Goal: Task Accomplishment & Management: Manage account settings

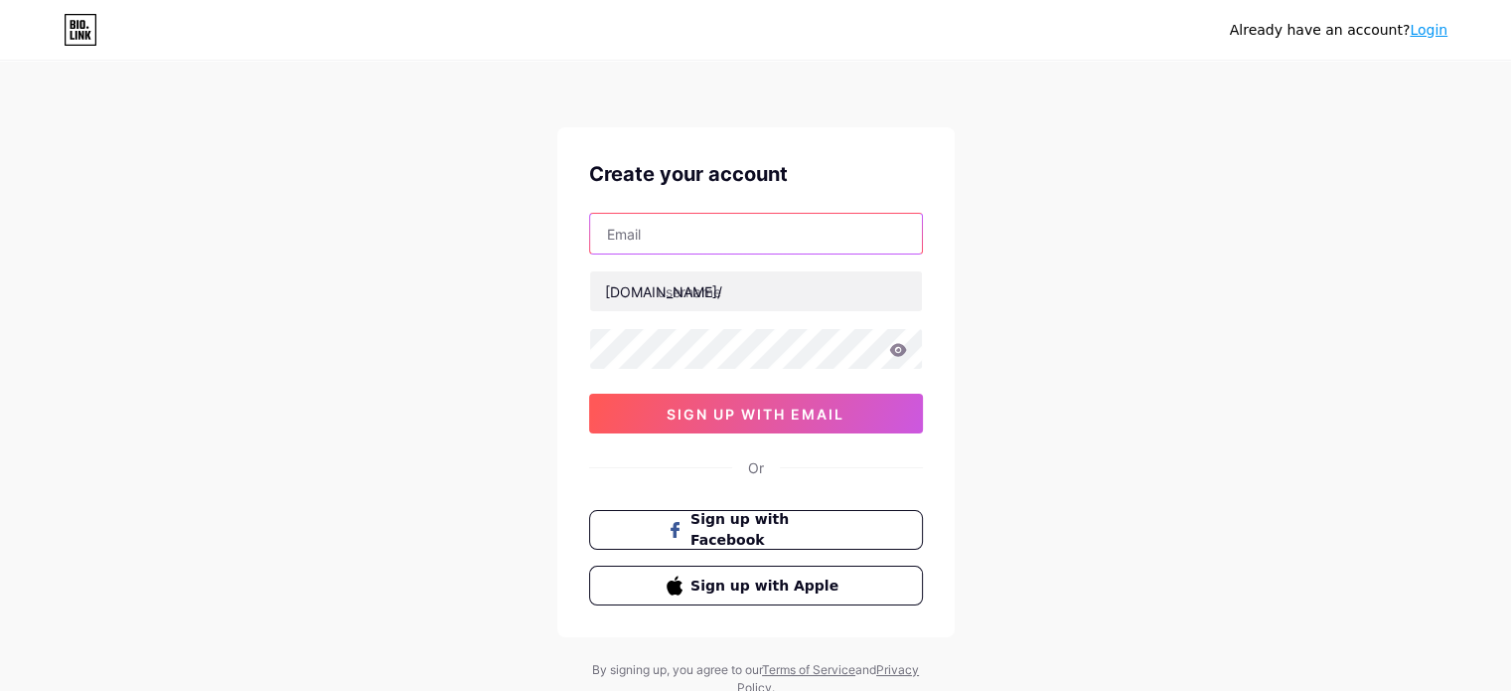
click at [716, 232] on input "text" at bounding box center [756, 234] width 332 height 40
type input "[EMAIL_ADDRESS][DOMAIN_NAME]"
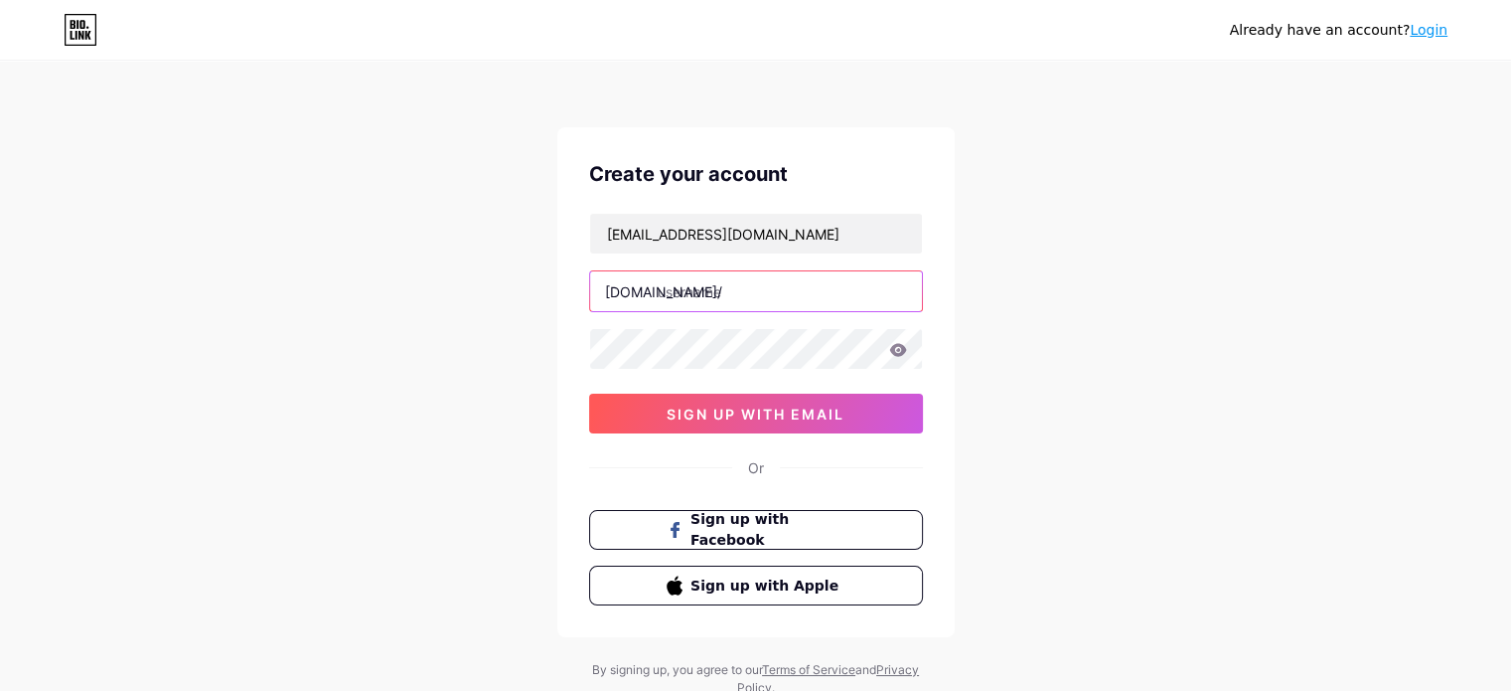
click at [743, 295] on input "text" at bounding box center [756, 291] width 332 height 40
click at [751, 345] on div "[EMAIL_ADDRESS][DOMAIN_NAME] [DOMAIN_NAME]/ softwaredepot 0cAFcWeA6VGRTb6x-7eHq…" at bounding box center [756, 323] width 334 height 221
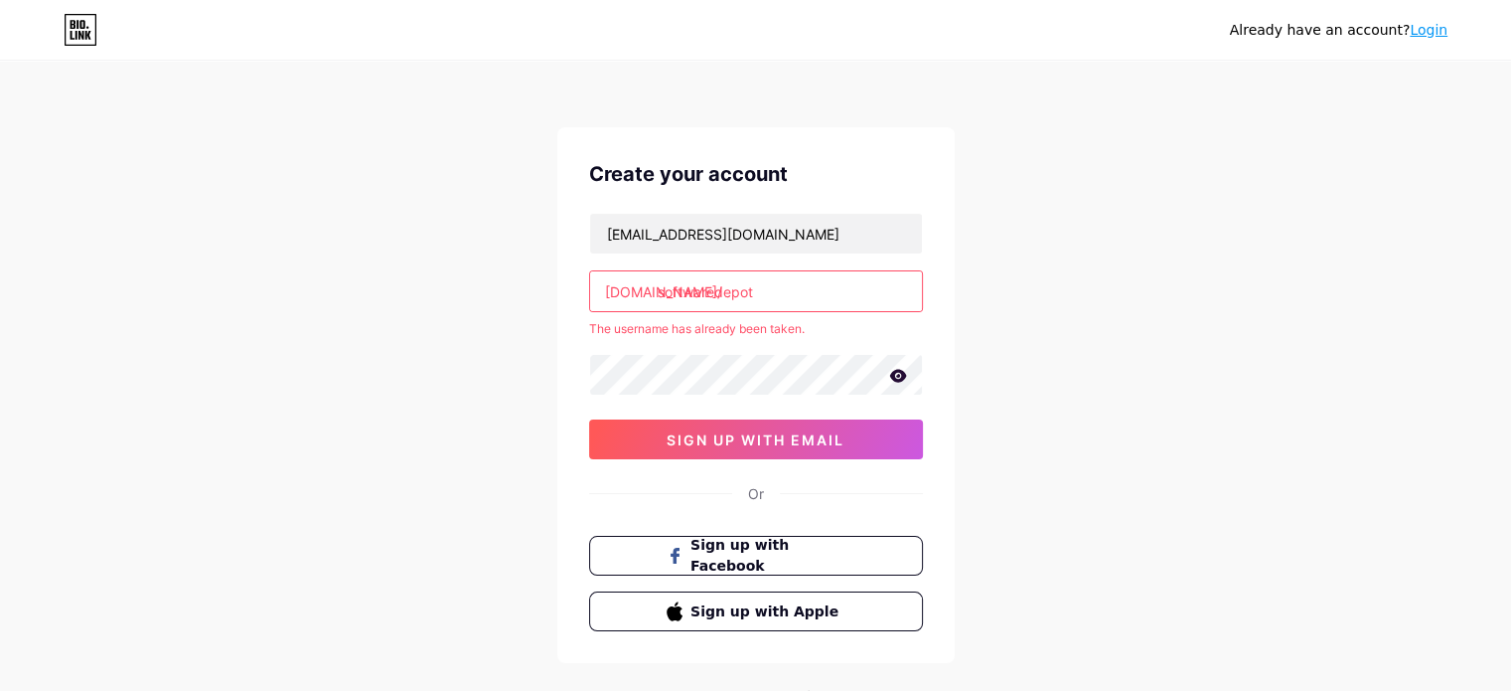
click at [903, 371] on icon at bounding box center [898, 376] width 18 height 14
click at [787, 290] on input "softwaredepot" at bounding box center [756, 291] width 332 height 40
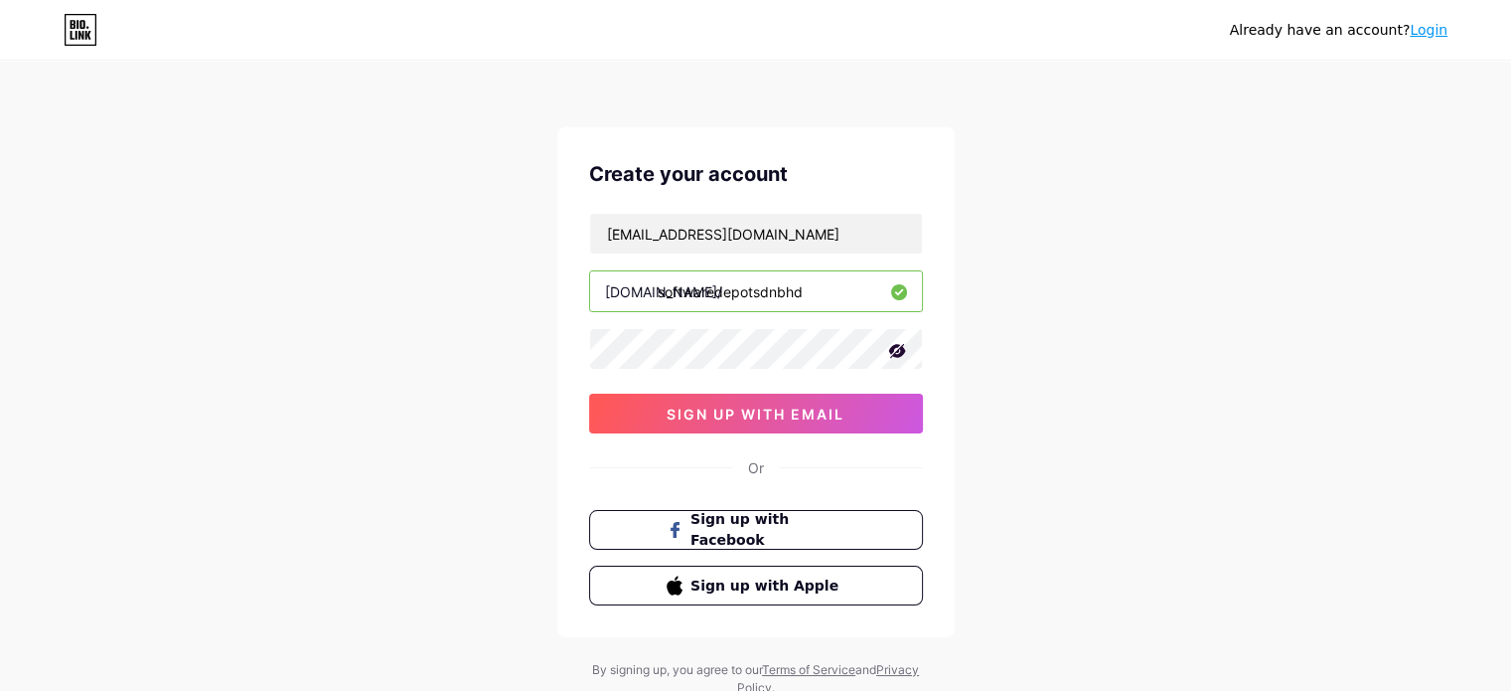
type input "softwaredepotsdnbhd"
click at [1429, 31] on link "Login" at bounding box center [1429, 30] width 38 height 16
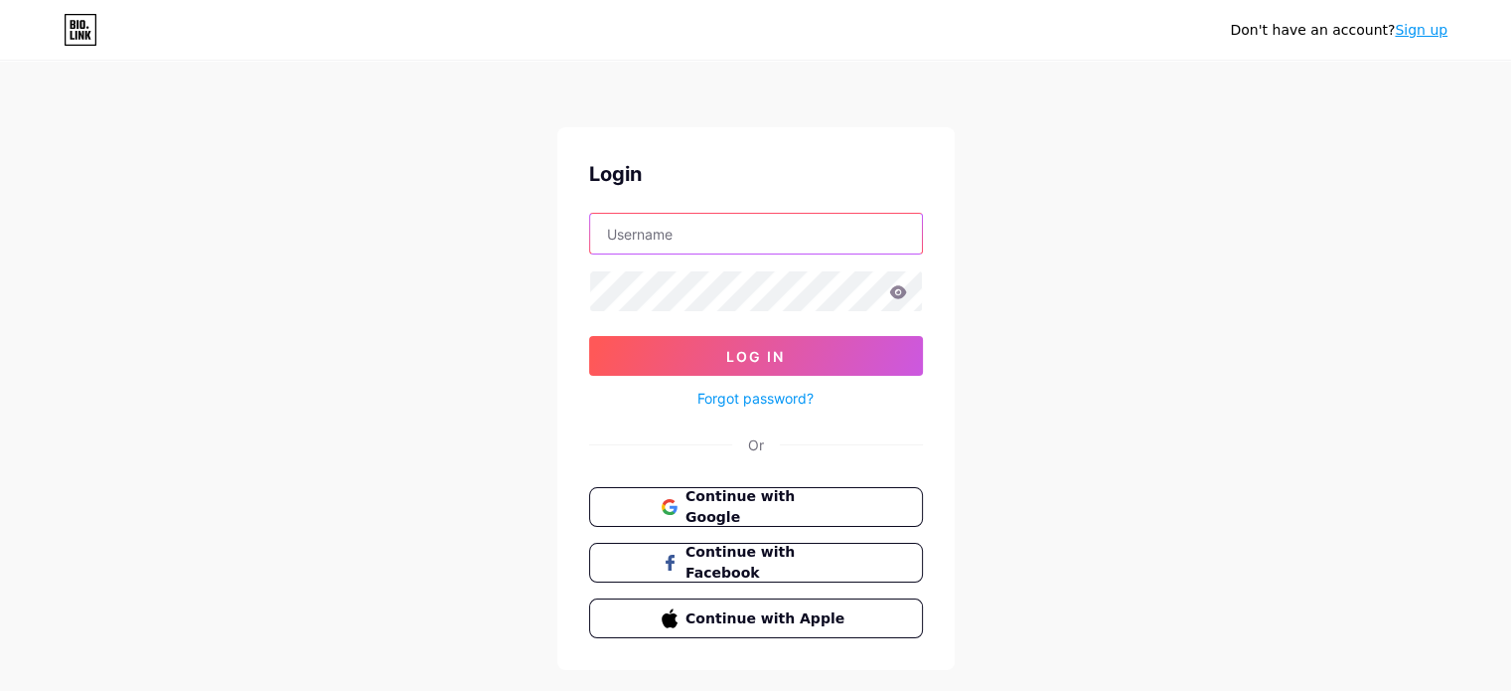
click at [694, 234] on input "text" at bounding box center [756, 234] width 332 height 40
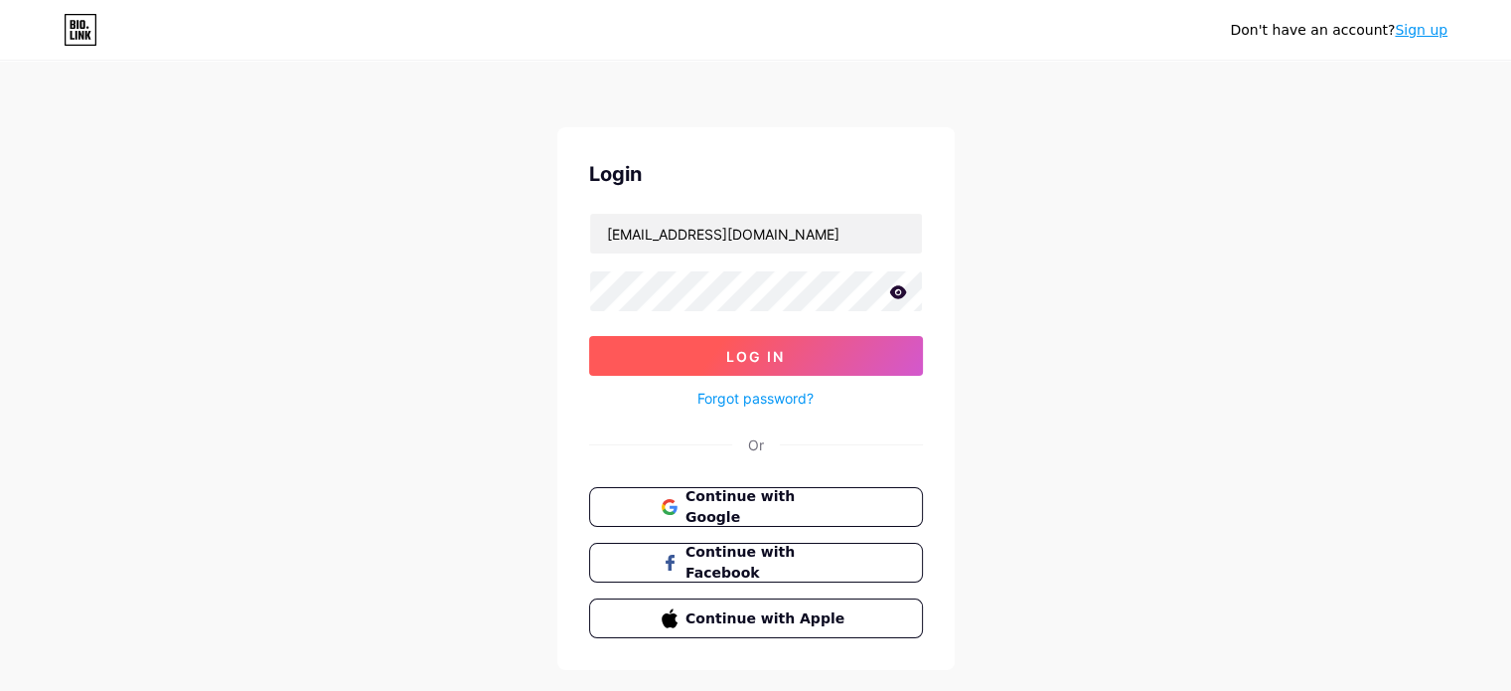
click at [727, 359] on span "Log In" at bounding box center [755, 356] width 59 height 17
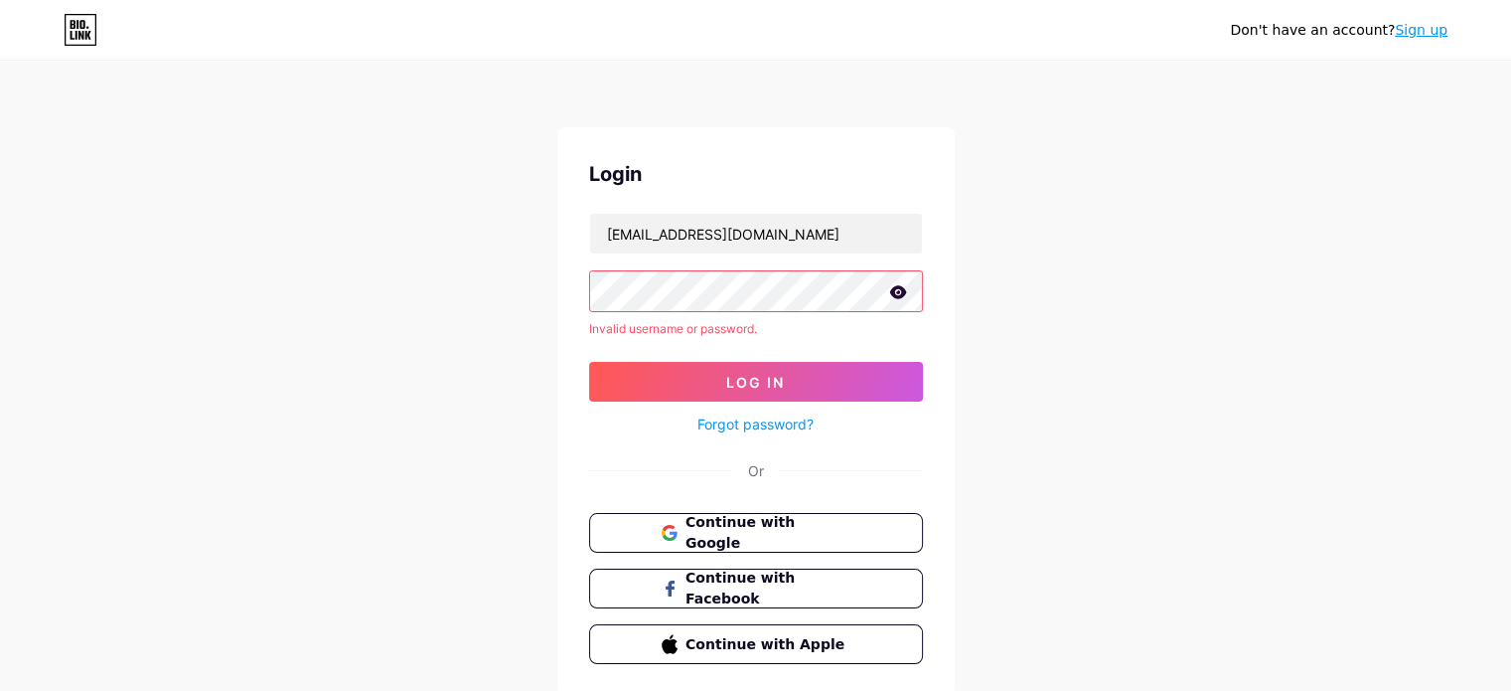
click at [894, 285] on icon at bounding box center [897, 291] width 17 height 13
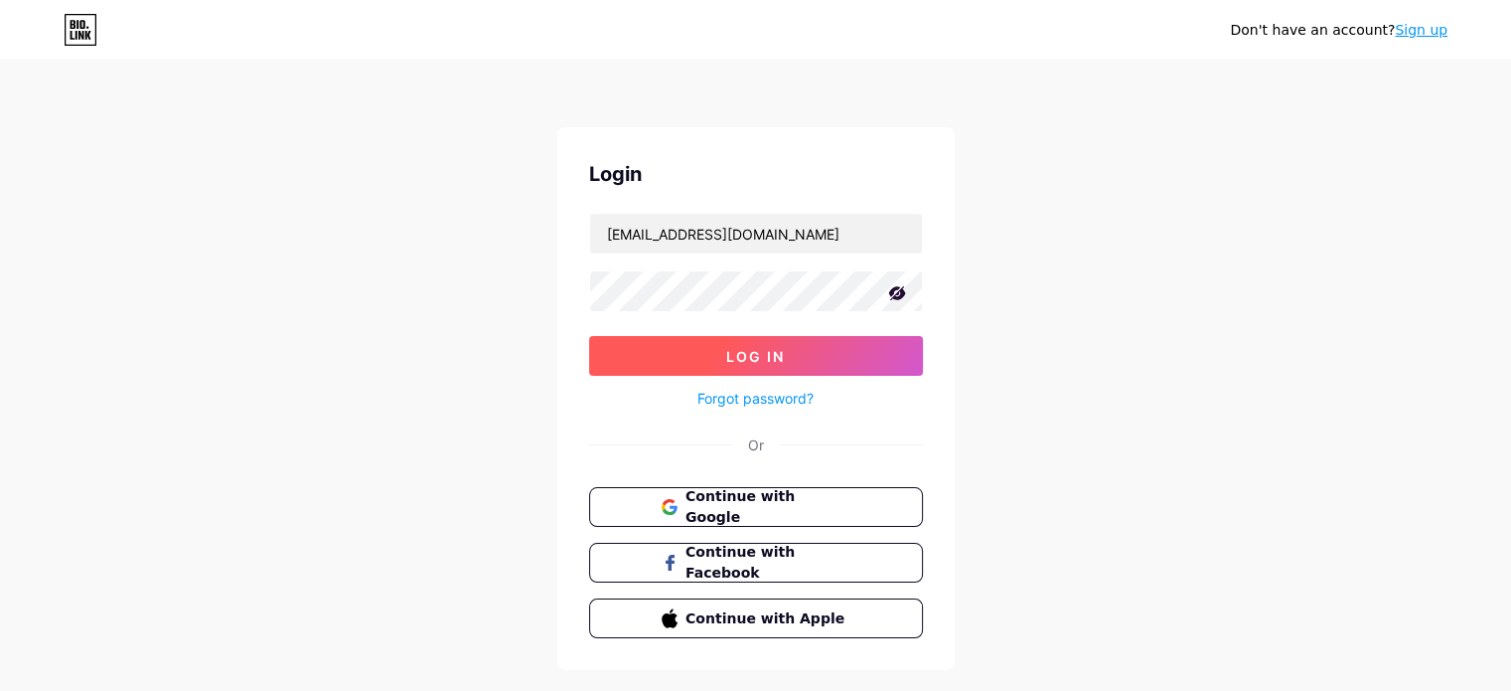
click at [807, 359] on button "Log In" at bounding box center [756, 356] width 334 height 40
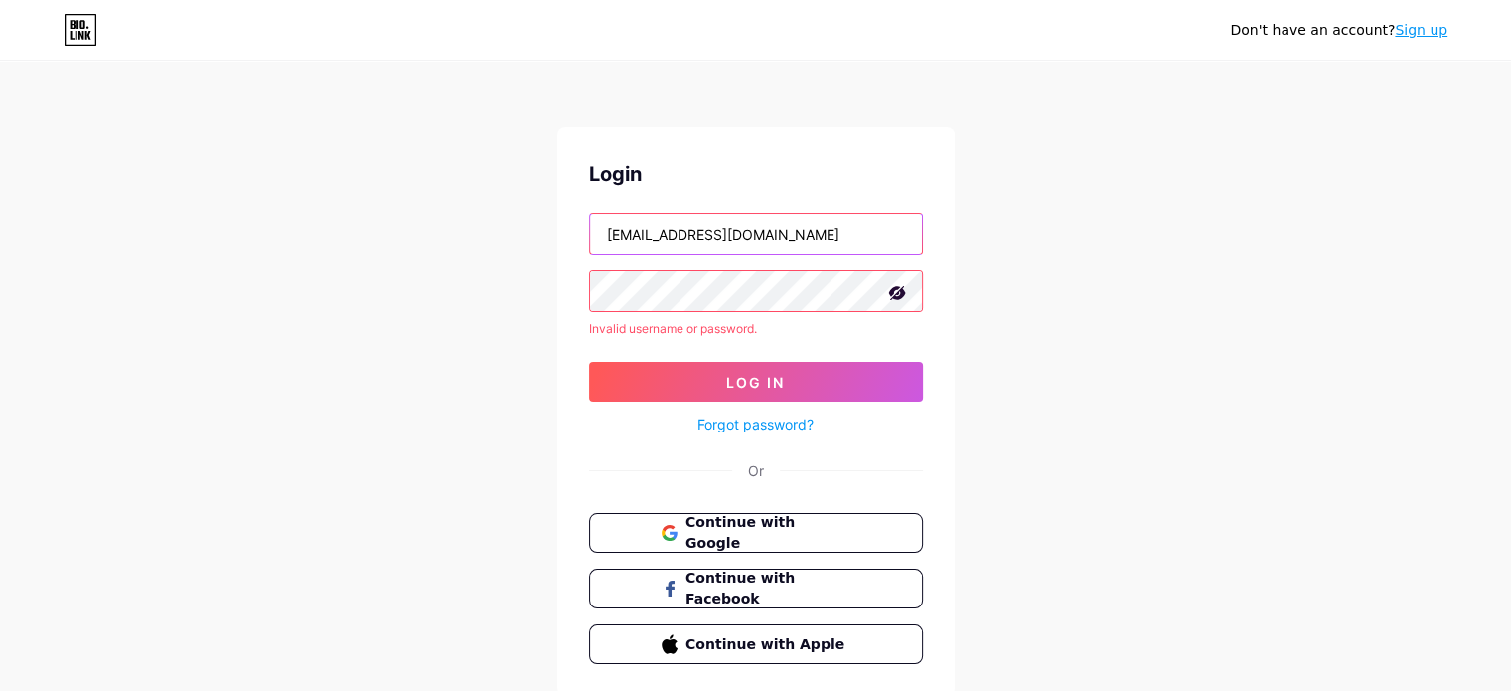
drag, startPoint x: 845, startPoint y: 235, endPoint x: 614, endPoint y: 229, distance: 230.6
click at [614, 229] on input "[EMAIL_ADDRESS][DOMAIN_NAME]" at bounding box center [756, 234] width 332 height 40
type input "[EMAIL_ADDRESS][DOMAIN_NAME]"
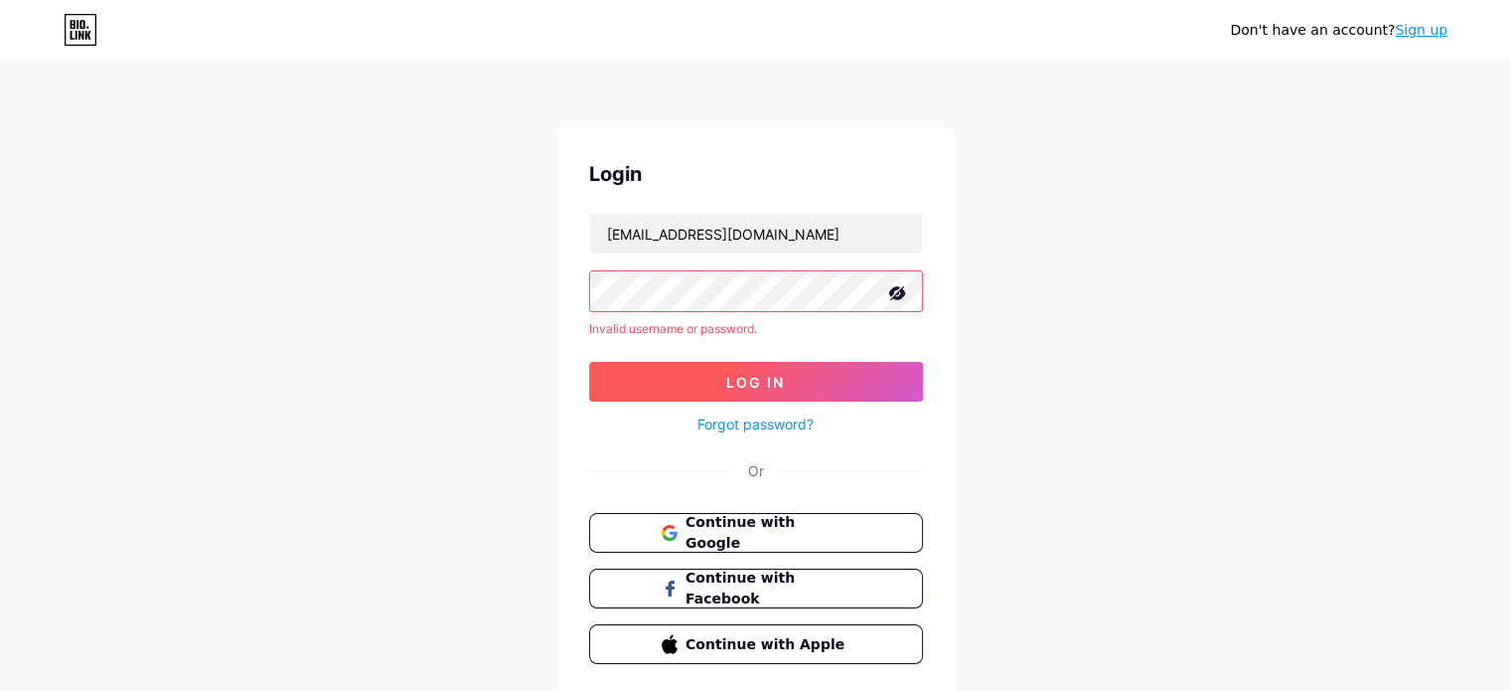
click at [723, 373] on button "Log In" at bounding box center [756, 382] width 334 height 40
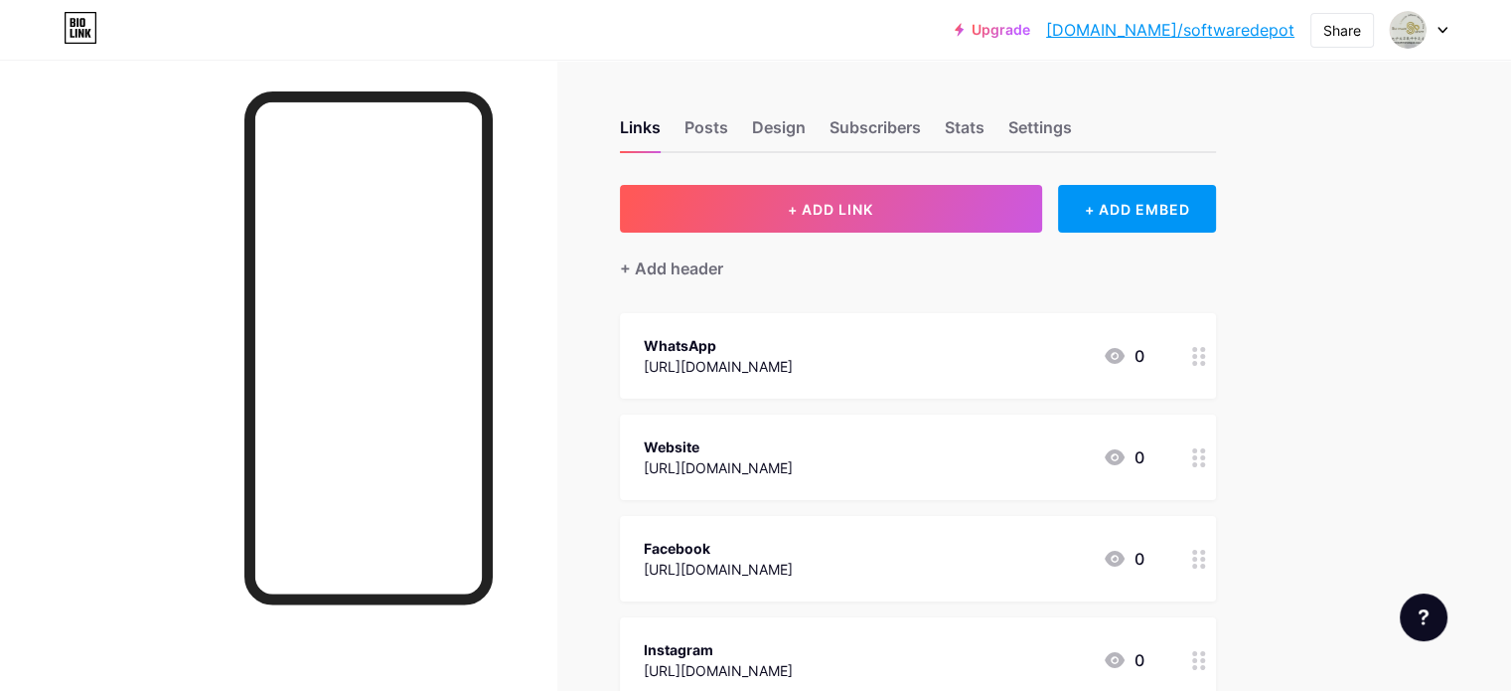
click at [793, 360] on div "[URL][DOMAIN_NAME]" at bounding box center [718, 366] width 149 height 21
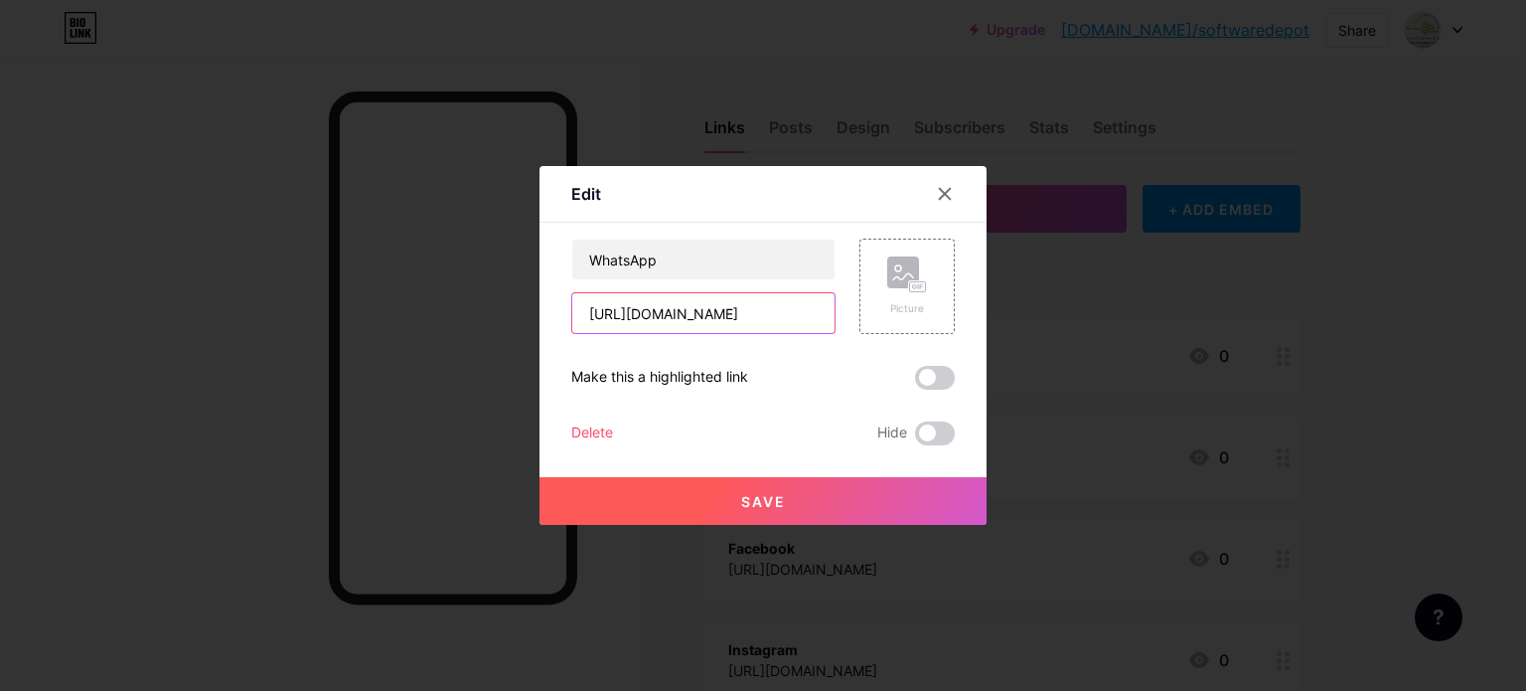
drag, startPoint x: 757, startPoint y: 321, endPoint x: 580, endPoint y: 317, distance: 176.9
click at [580, 317] on input "[URL][DOMAIN_NAME]" at bounding box center [703, 313] width 262 height 40
click at [942, 193] on icon at bounding box center [945, 194] width 11 height 11
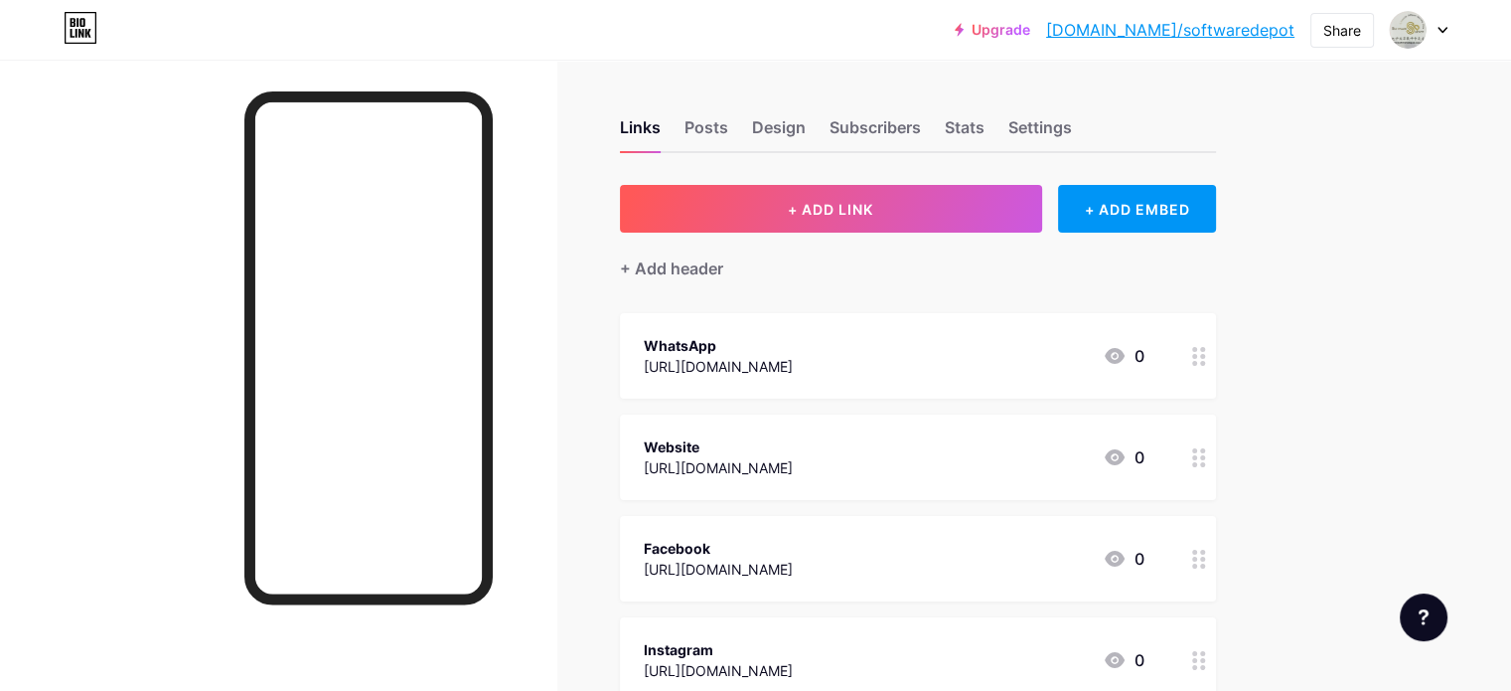
click at [972, 367] on div "WhatsApp [URL][DOMAIN_NAME] 0" at bounding box center [894, 356] width 501 height 46
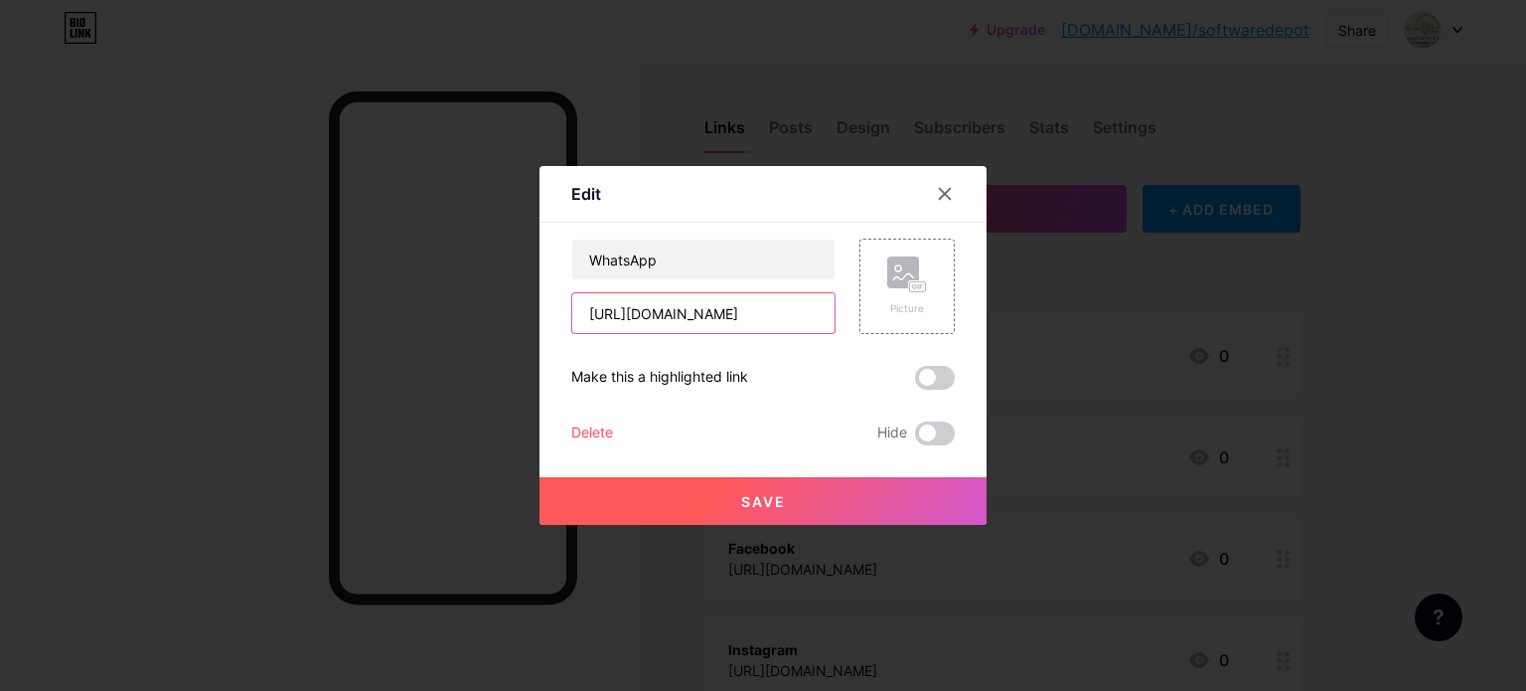
drag, startPoint x: 764, startPoint y: 317, endPoint x: 556, endPoint y: 312, distance: 208.7
click at [556, 312] on div "Edit Content YouTube Play YouTube video without leaving your page. ADD Vimeo Pl…" at bounding box center [763, 345] width 447 height 359
paste input "wqipe2"
type input "[URL][DOMAIN_NAME]"
click at [804, 489] on button "Save" at bounding box center [763, 501] width 447 height 48
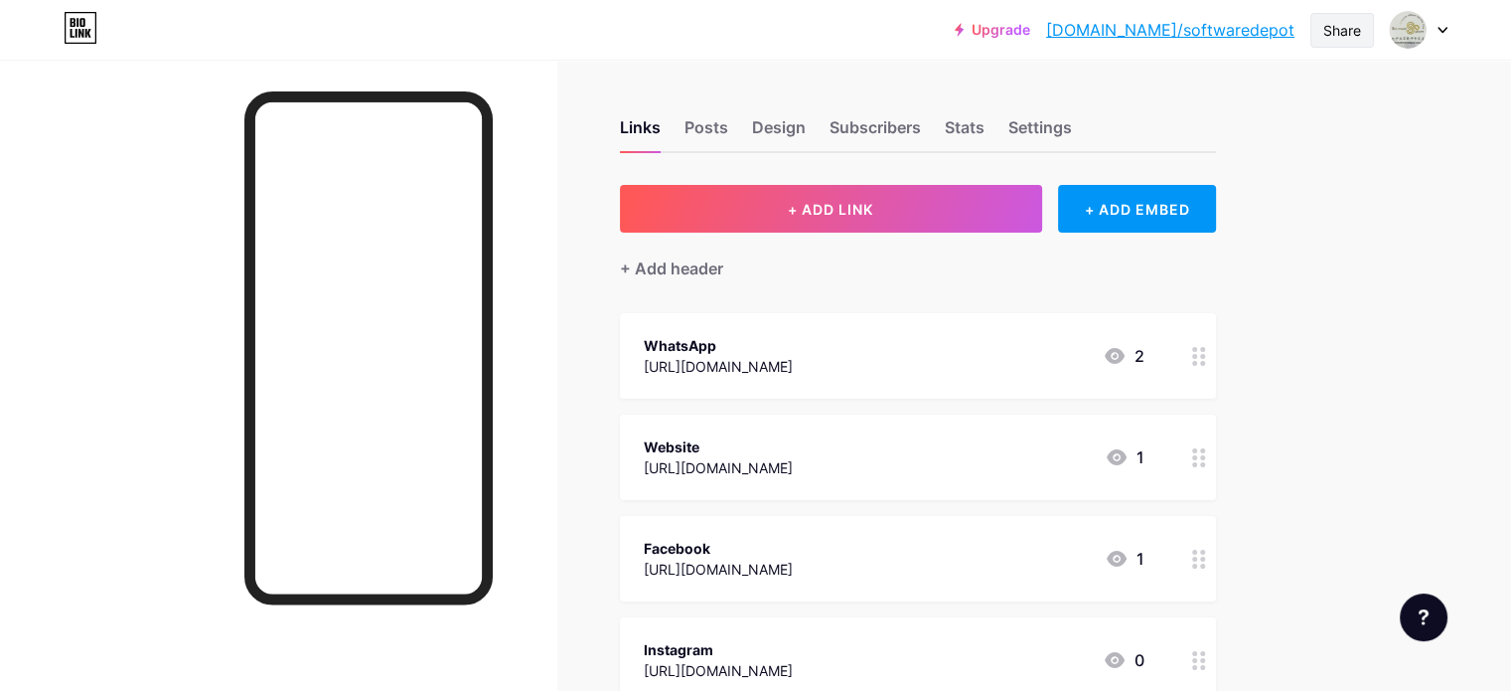
click at [1335, 37] on div "Share" at bounding box center [1343, 30] width 38 height 21
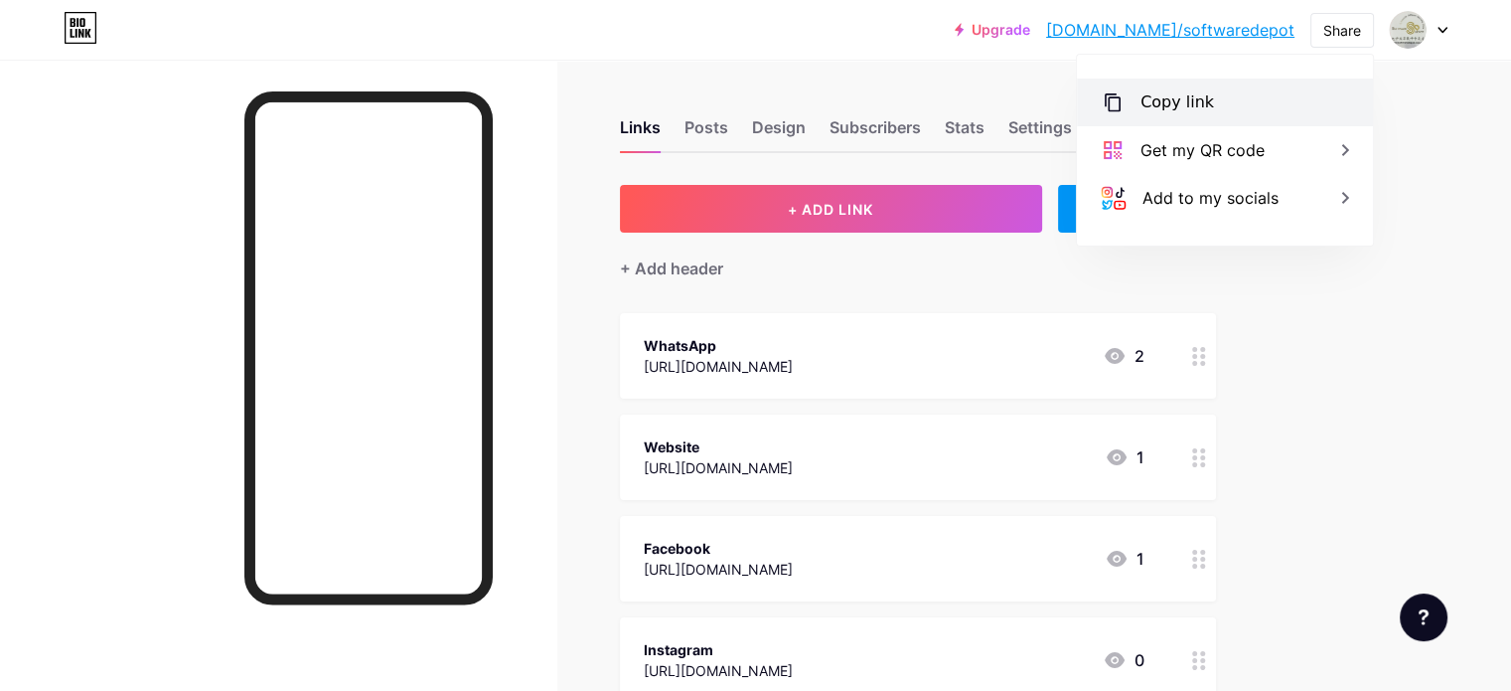
click at [1255, 99] on div "Copy link" at bounding box center [1225, 103] width 296 height 48
click at [1420, 38] on img at bounding box center [1408, 30] width 32 height 32
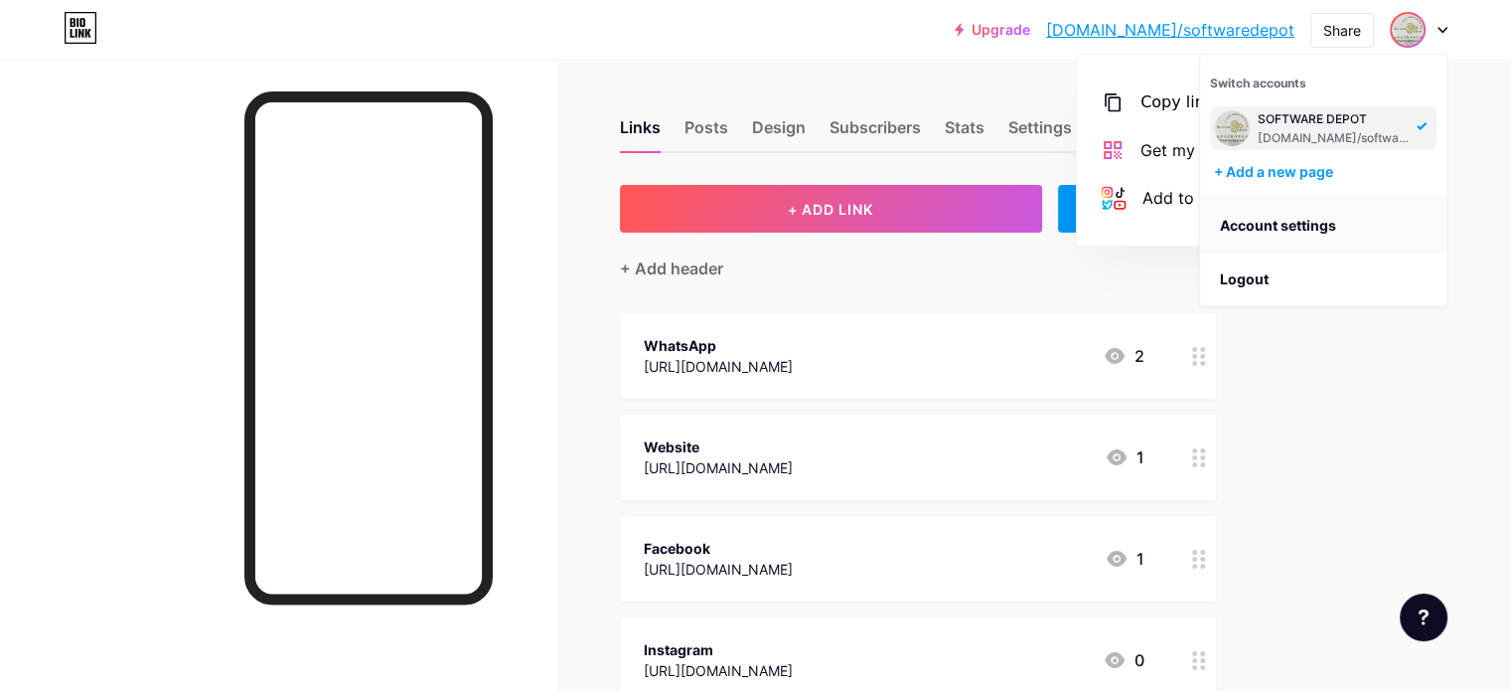
click at [1338, 239] on link "Account settings" at bounding box center [1323, 226] width 246 height 54
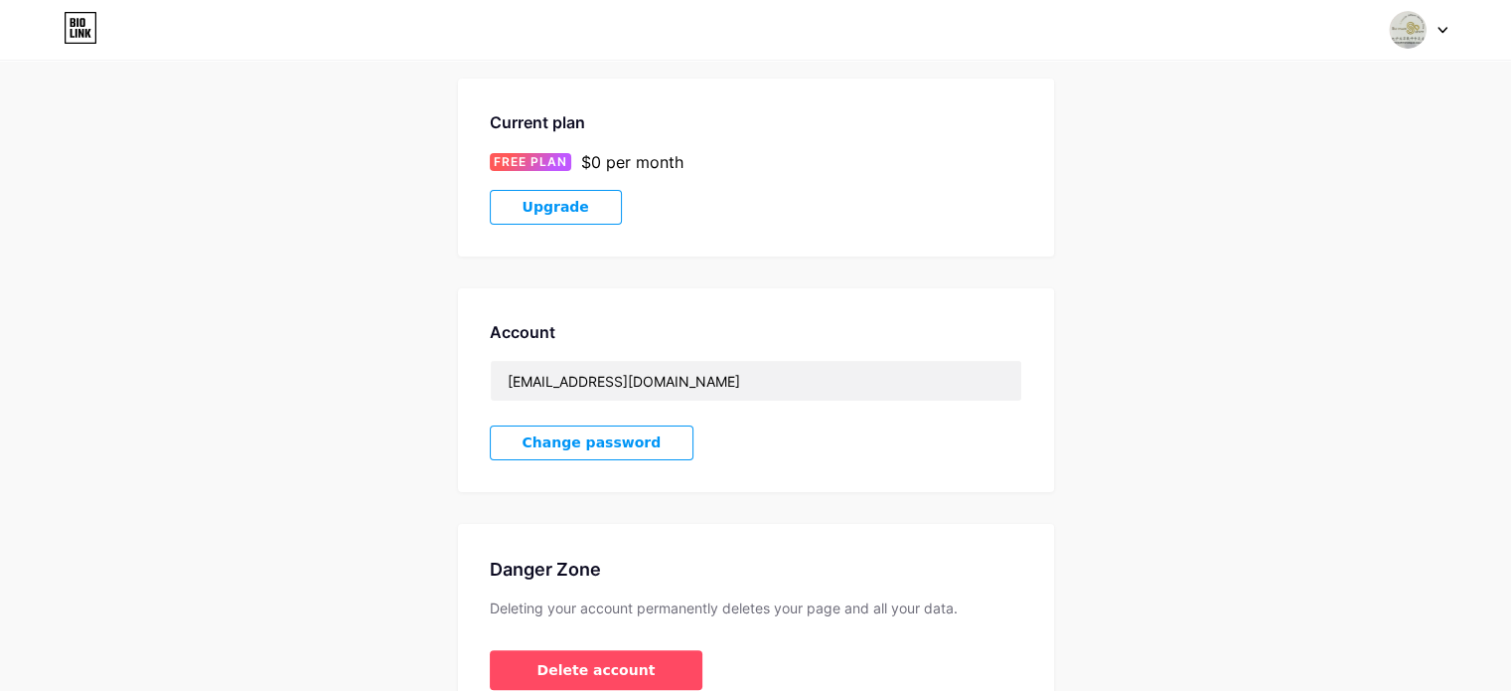
scroll to position [120, 0]
